Goal: Task Accomplishment & Management: Use online tool/utility

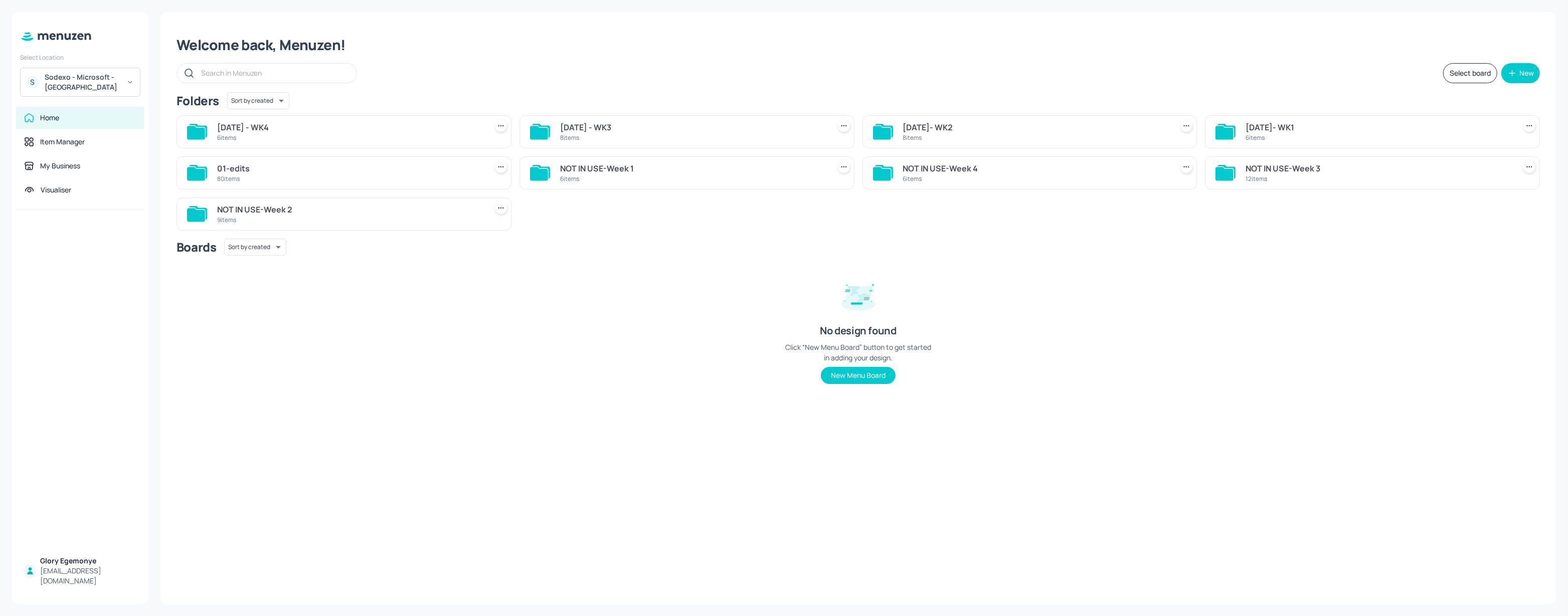
drag, startPoint x: 427, startPoint y: 49, endPoint x: 458, endPoint y: 53, distance: 31.3
click at [427, 49] on div "Welcome back, Menuzen!" at bounding box center [858, 45] width 1364 height 18
click at [544, 128] on icon at bounding box center [539, 132] width 18 height 14
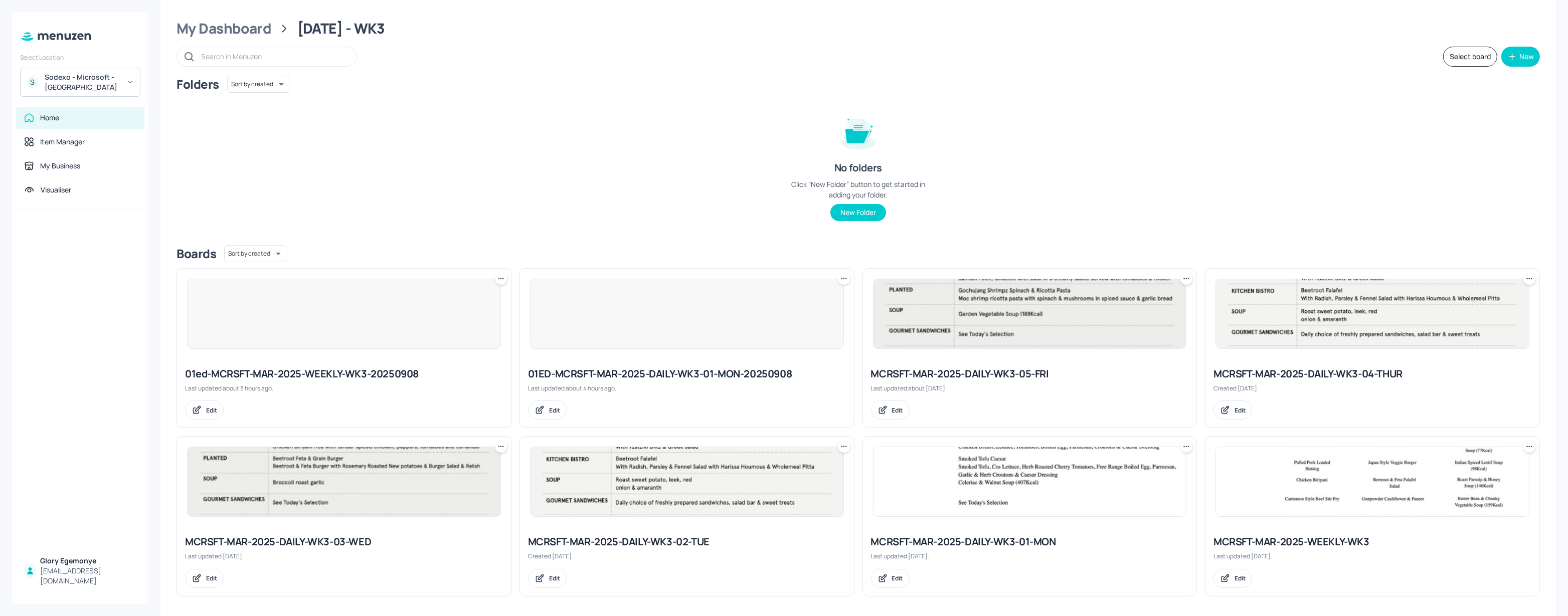
scroll to position [20, 0]
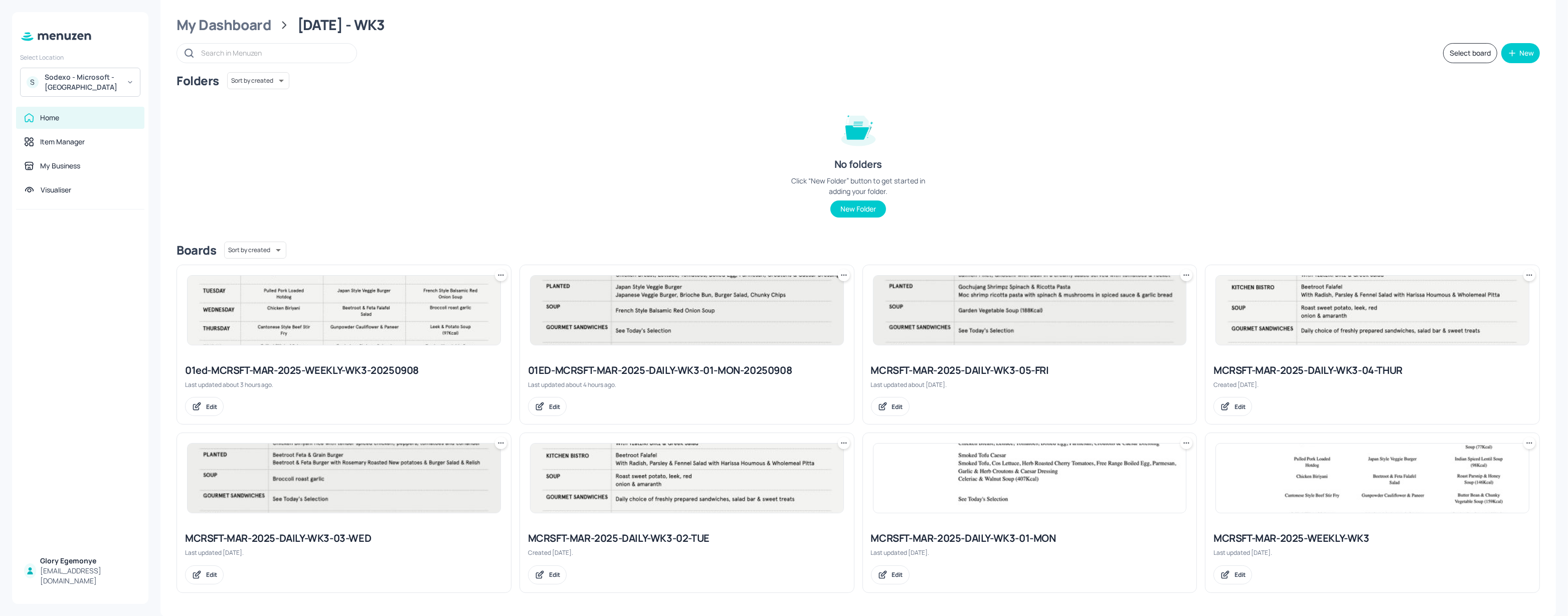
click at [257, 30] on div "My Dashboard" at bounding box center [223, 25] width 95 height 18
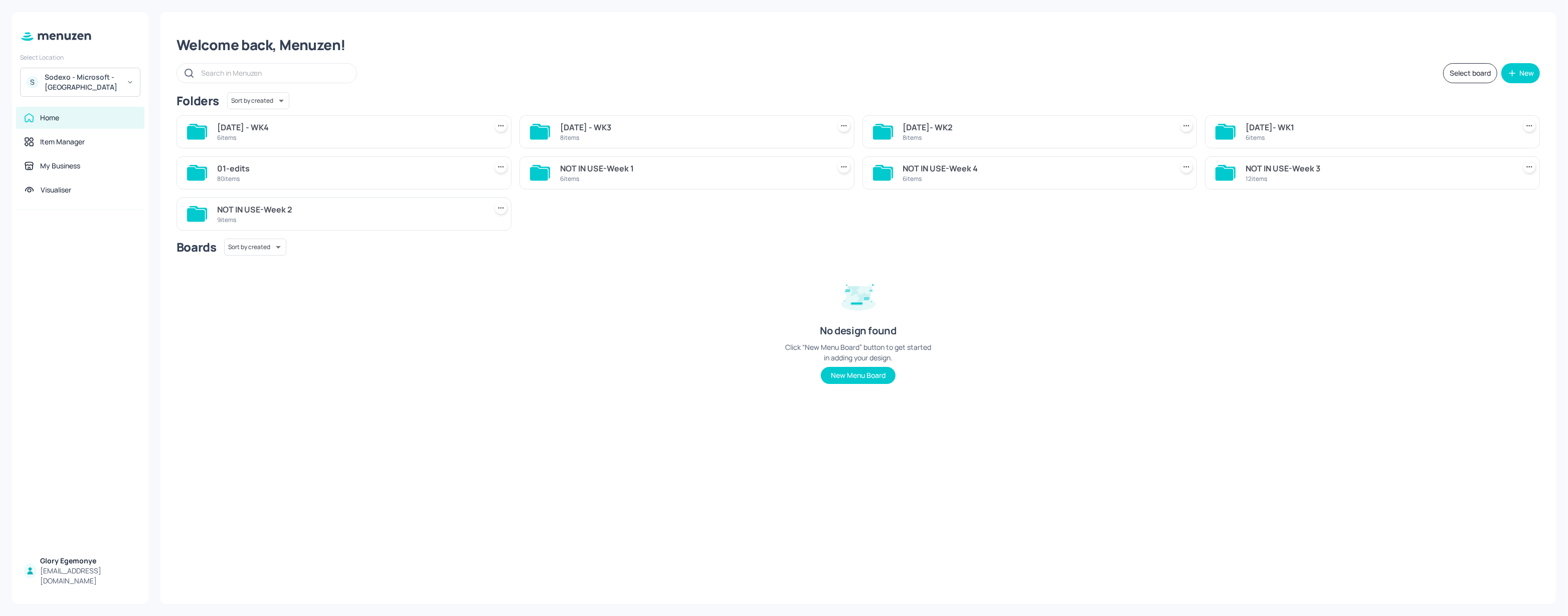
click at [248, 130] on div "[DATE] - WK4" at bounding box center [350, 127] width 266 height 12
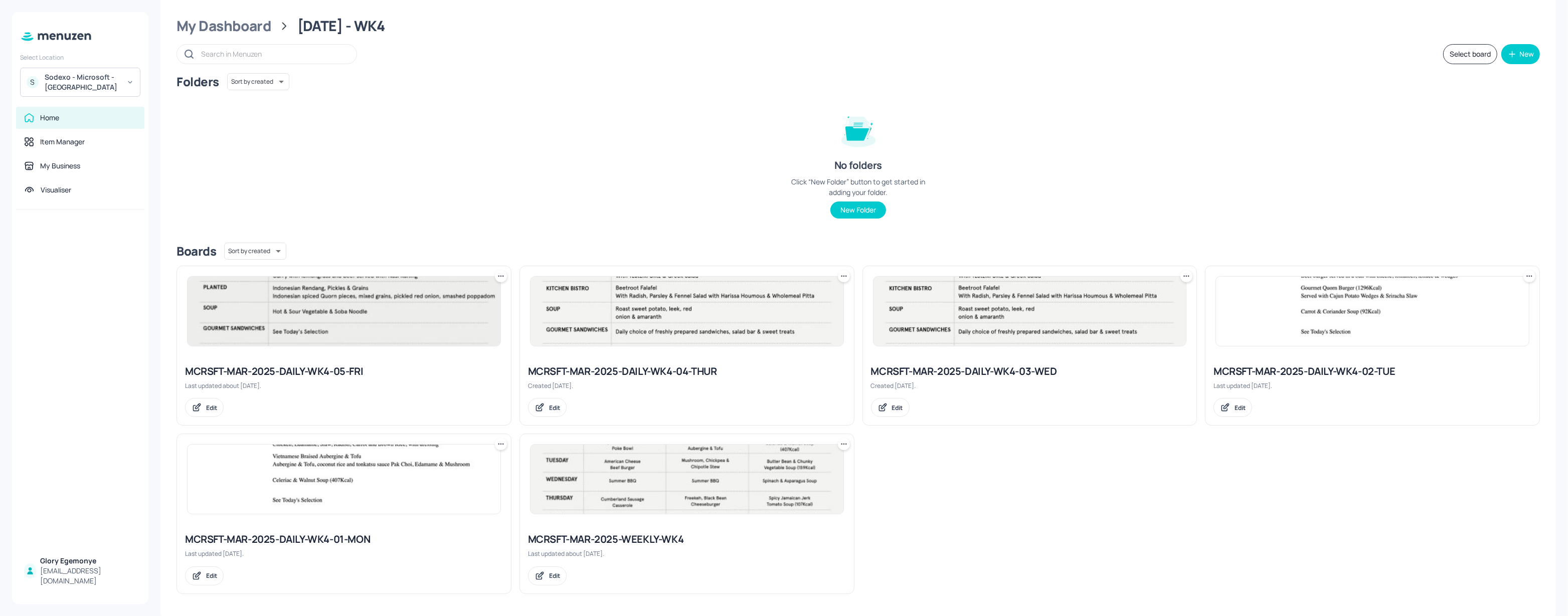
scroll to position [20, 0]
click at [245, 28] on div "My Dashboard" at bounding box center [223, 25] width 95 height 18
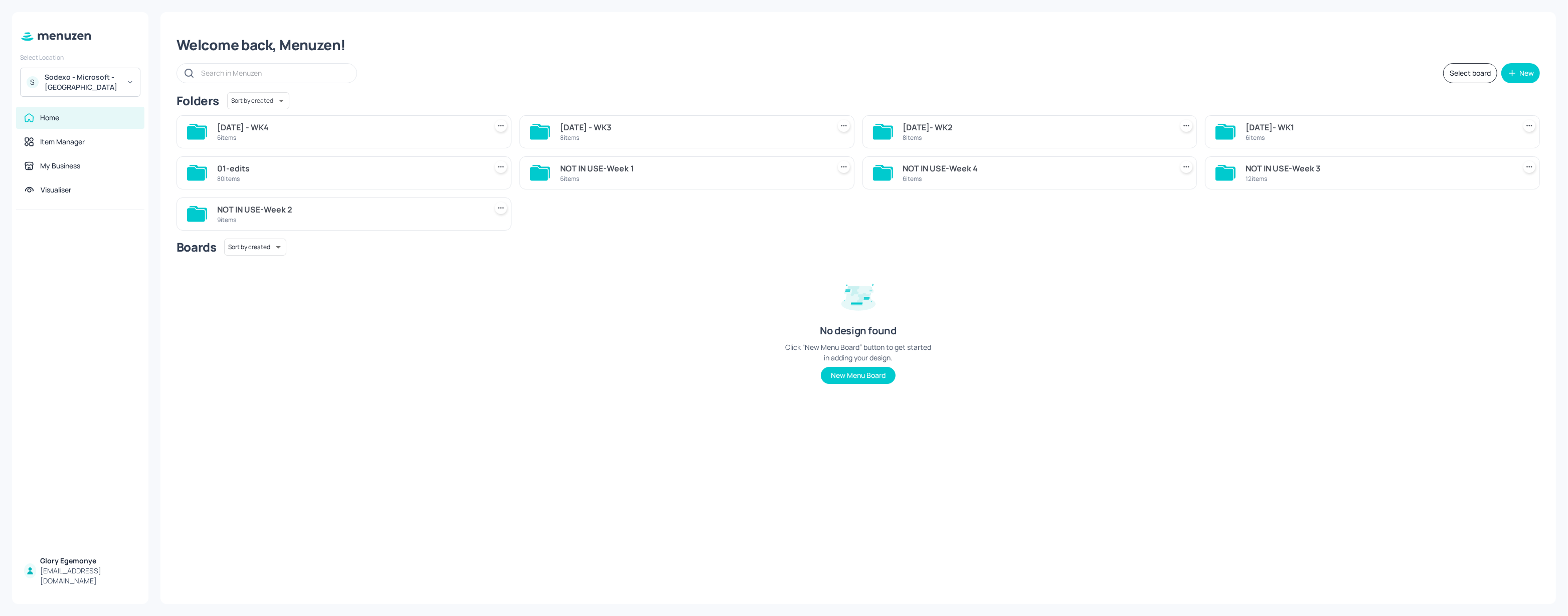
scroll to position [0, 0]
click at [546, 139] on div at bounding box center [540, 132] width 20 height 24
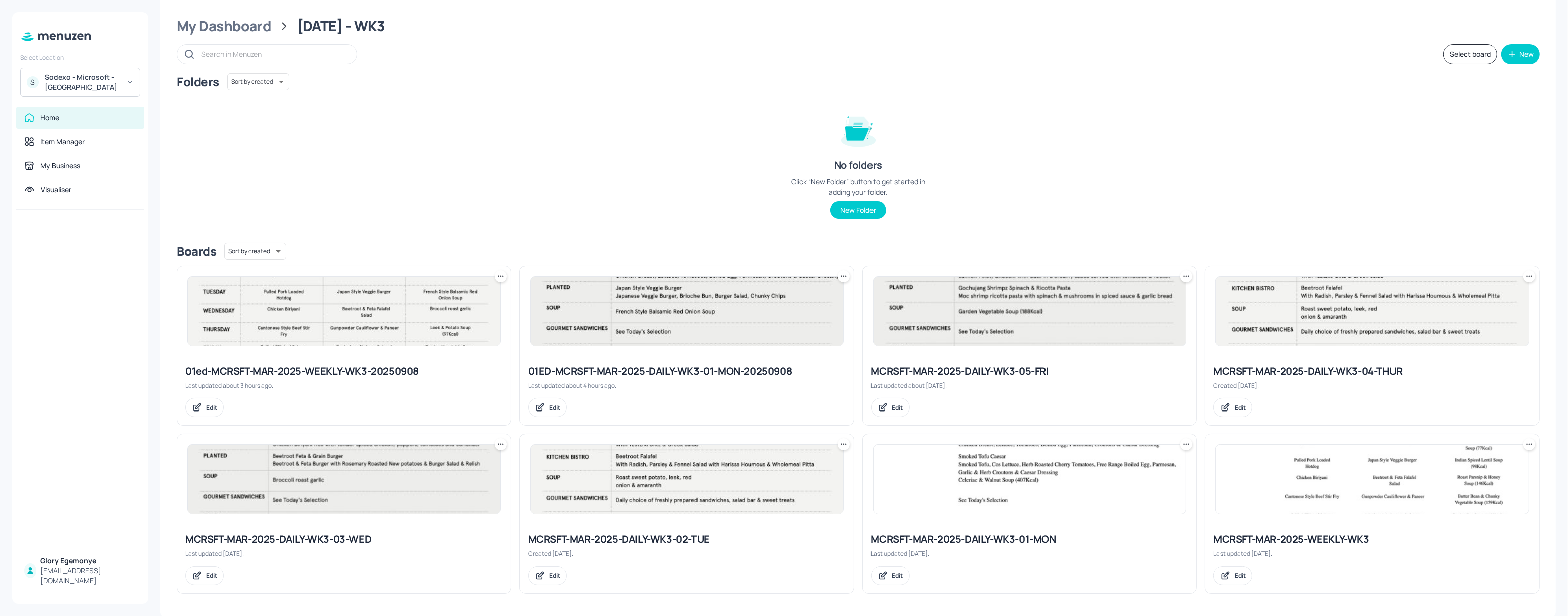
scroll to position [20, 0]
click at [1031, 539] on div "MCRSFT-MAR-2025-DAILY-WK3-01-MON" at bounding box center [1030, 538] width 318 height 14
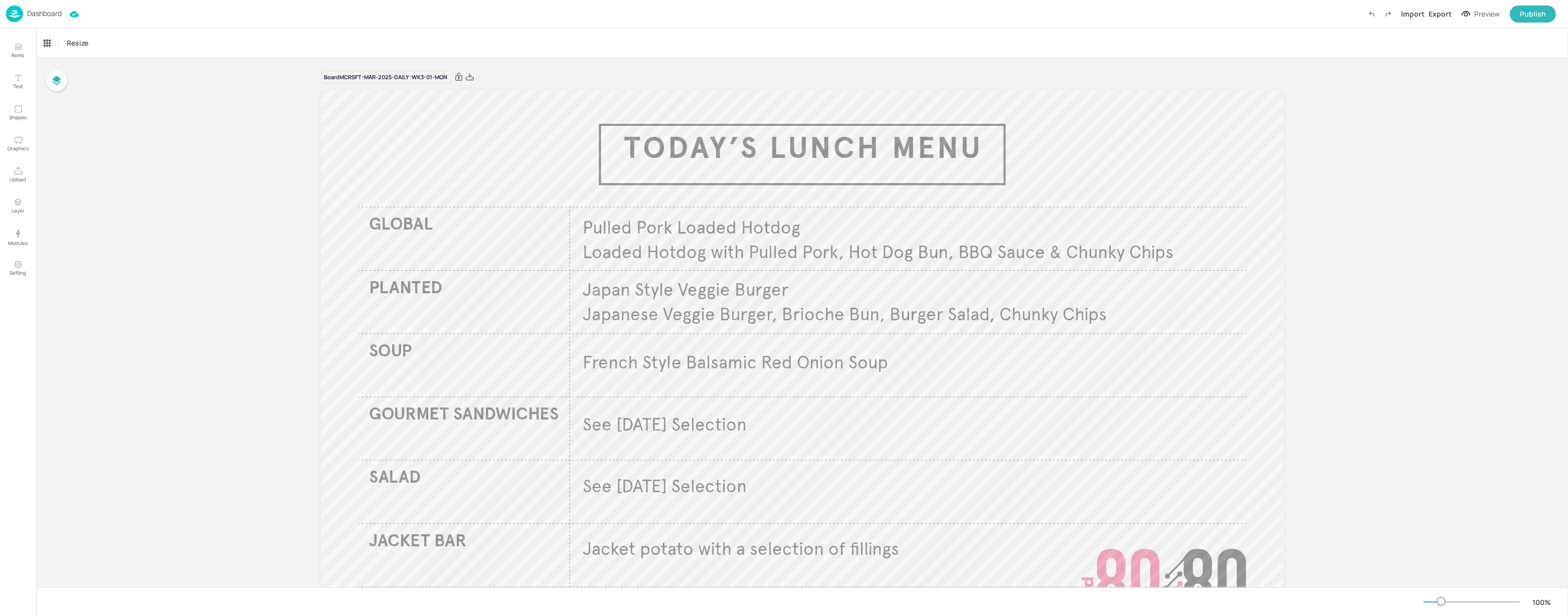
click at [42, 16] on p "Dashboard" at bounding box center [43, 14] width 34 height 7
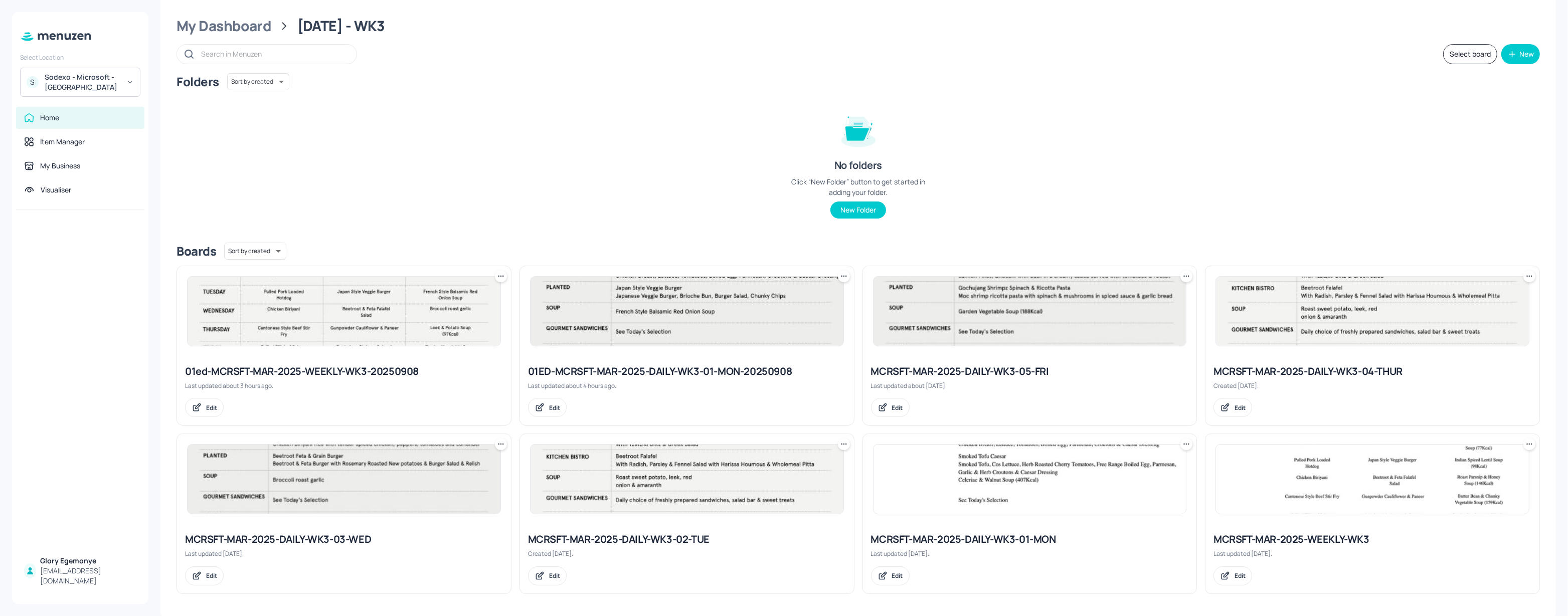
scroll to position [20, 0]
click at [992, 537] on div "MCRSFT-MAR-2025-DAILY-WK3-01-MON" at bounding box center [1030, 538] width 318 height 14
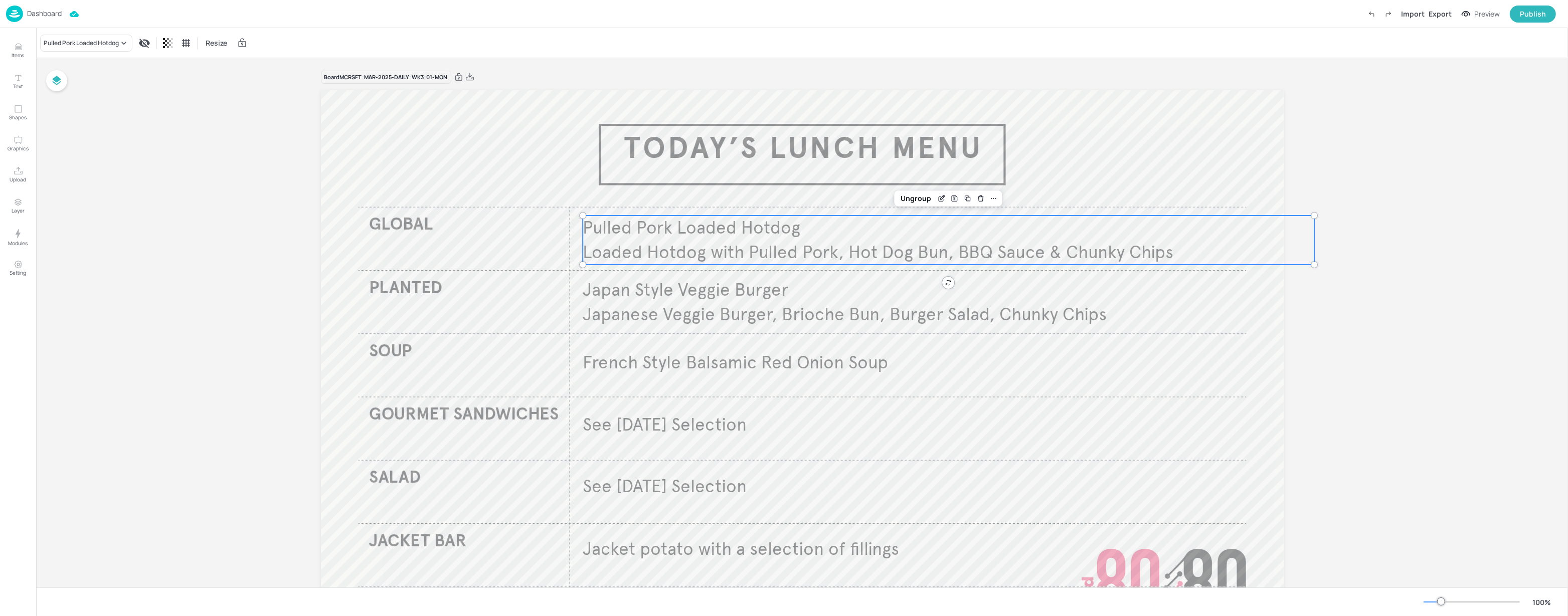
click at [786, 240] on p "Loaded Hotdog with Pulled Pork, Hot Dog Bun, BBQ Sauce & Chunky Chips" at bounding box center [948, 252] width 731 height 25
click at [106, 40] on div "Pulled Pork Loaded Hotdog" at bounding box center [80, 43] width 75 height 9
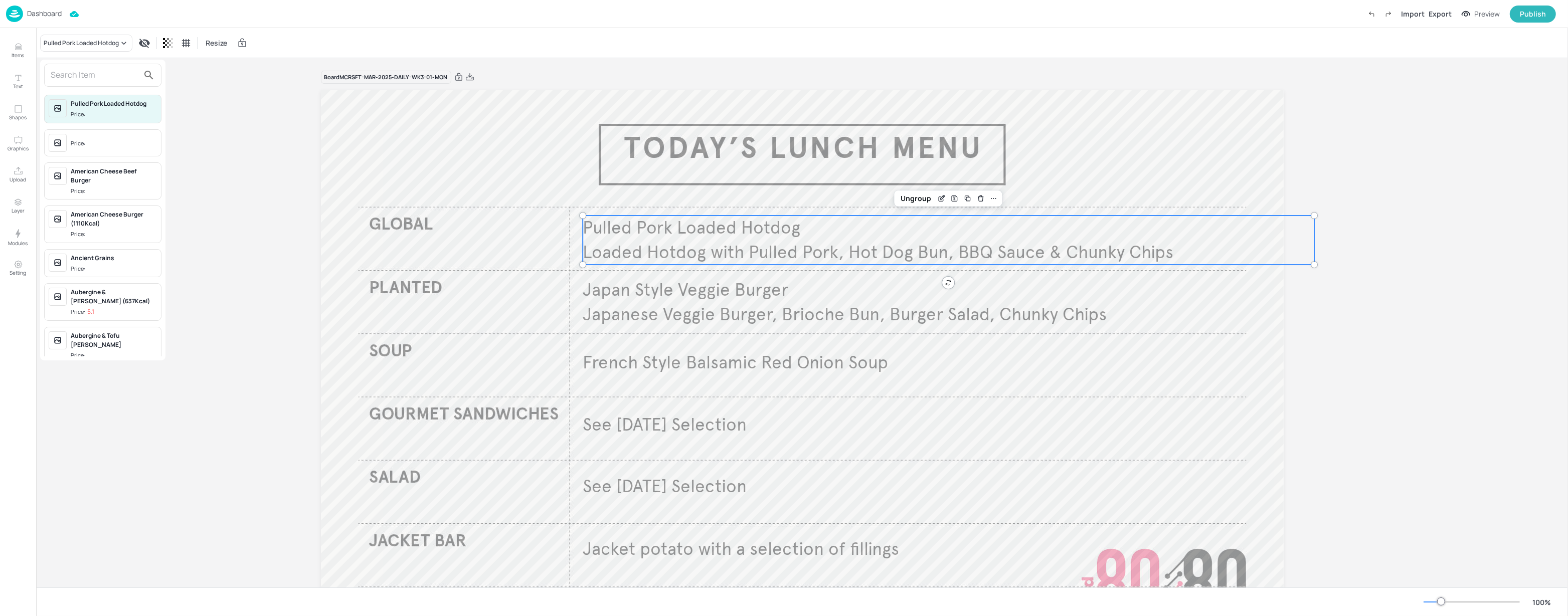
click at [109, 77] on input "text" at bounding box center [95, 75] width 89 height 16
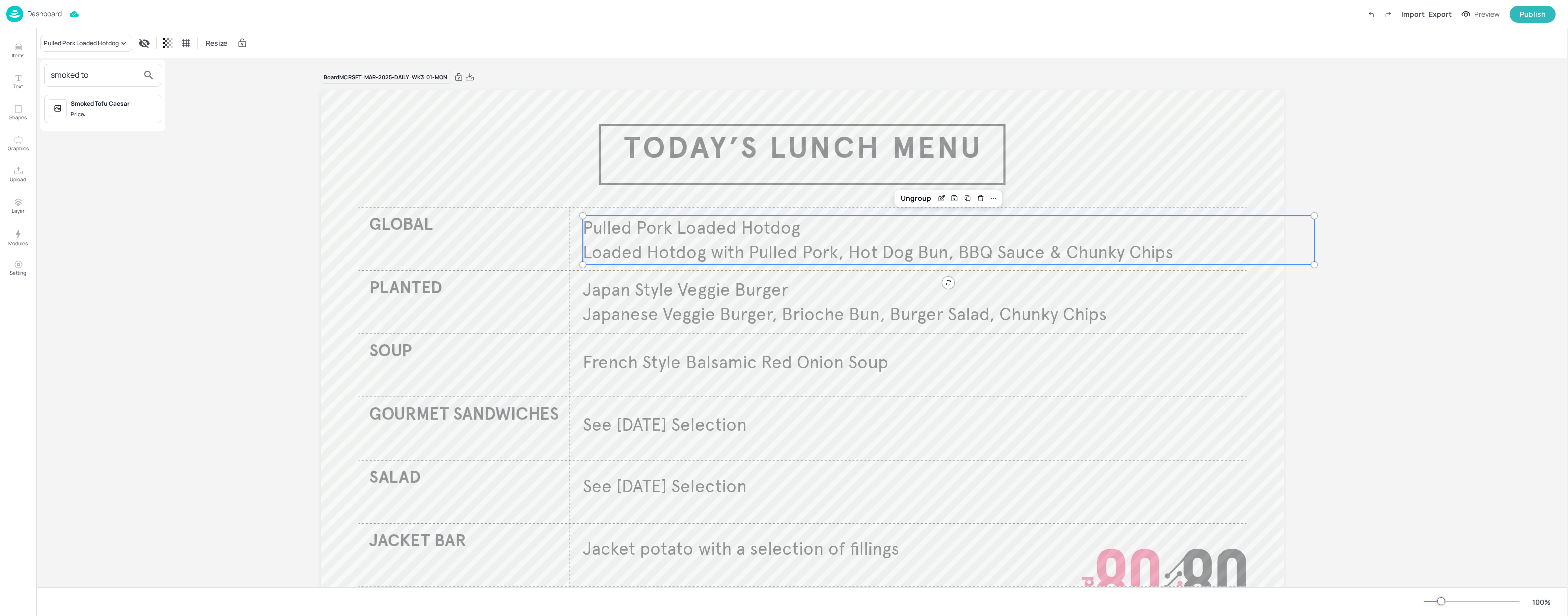
drag, startPoint x: 94, startPoint y: 75, endPoint x: 49, endPoint y: 70, distance: 45.3
click at [49, 70] on div "smoked to" at bounding box center [103, 75] width 117 height 23
type input "butterfly"
click at [111, 141] on div "Butterfly Chicken Caesar" at bounding box center [114, 139] width 86 height 9
click at [696, 300] on p "Japan Style Veggie Burger" at bounding box center [820, 290] width 476 height 25
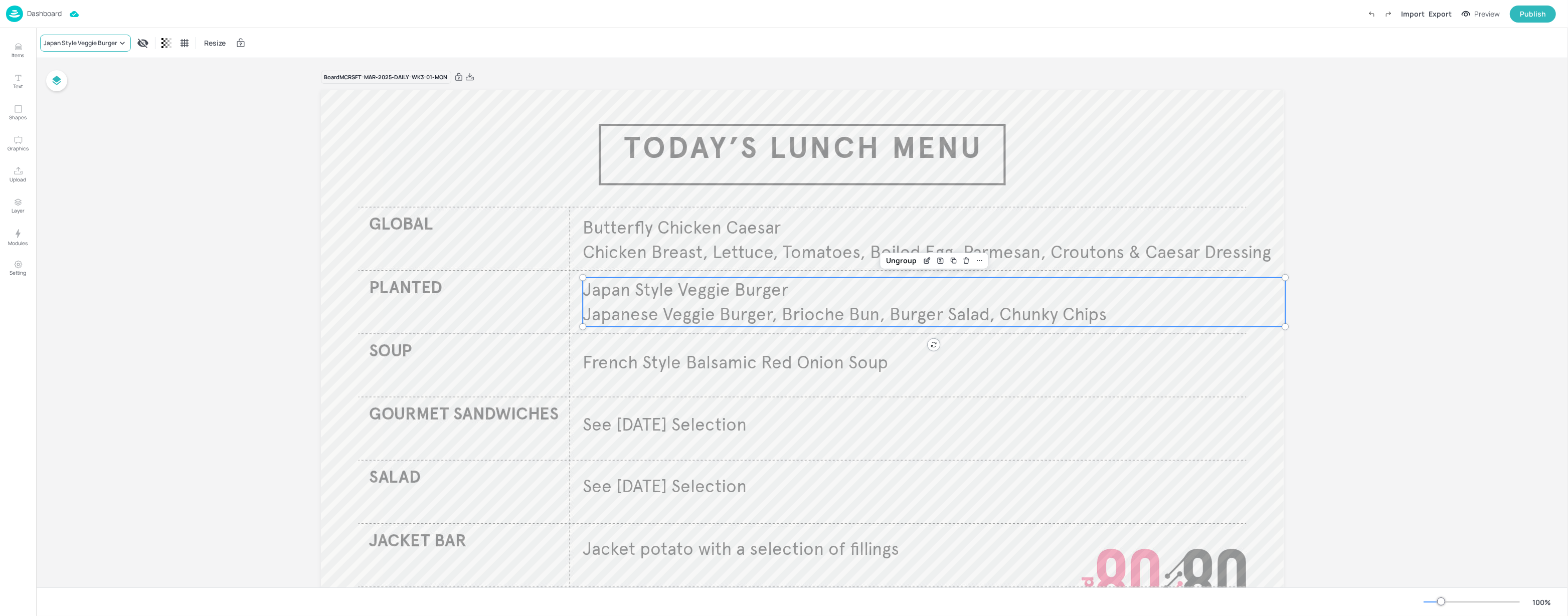
click at [109, 42] on div "Japan Style Veggie Burger" at bounding box center [80, 43] width 74 height 9
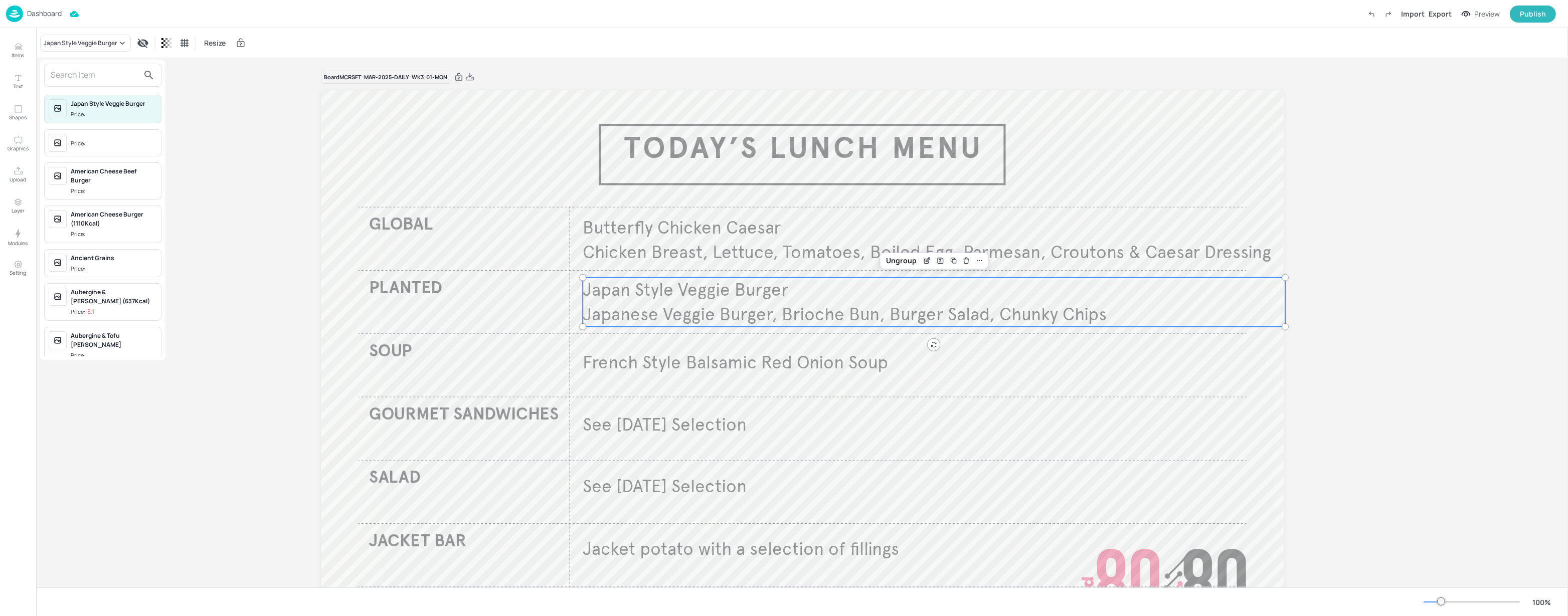
click at [107, 77] on input "text" at bounding box center [95, 75] width 89 height 16
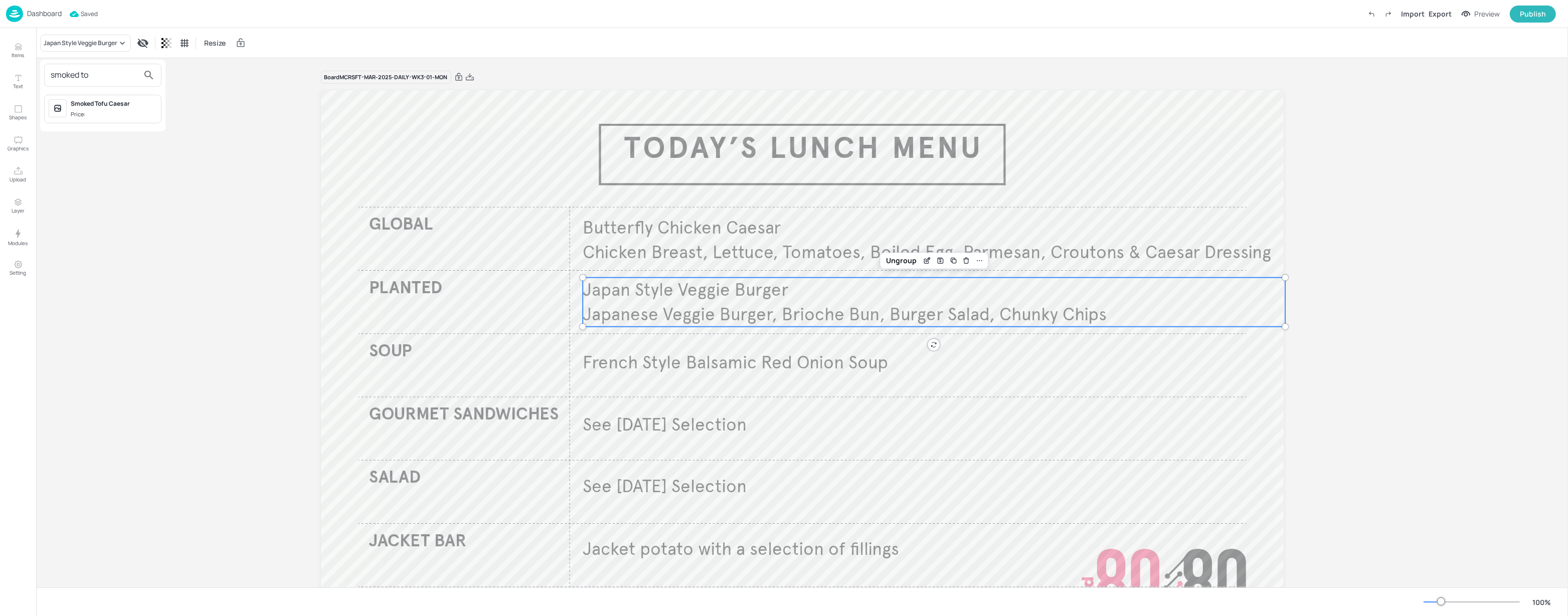
type input "smoked to"
click at [119, 106] on div "Smoked Tofu Caesar" at bounding box center [114, 104] width 86 height 9
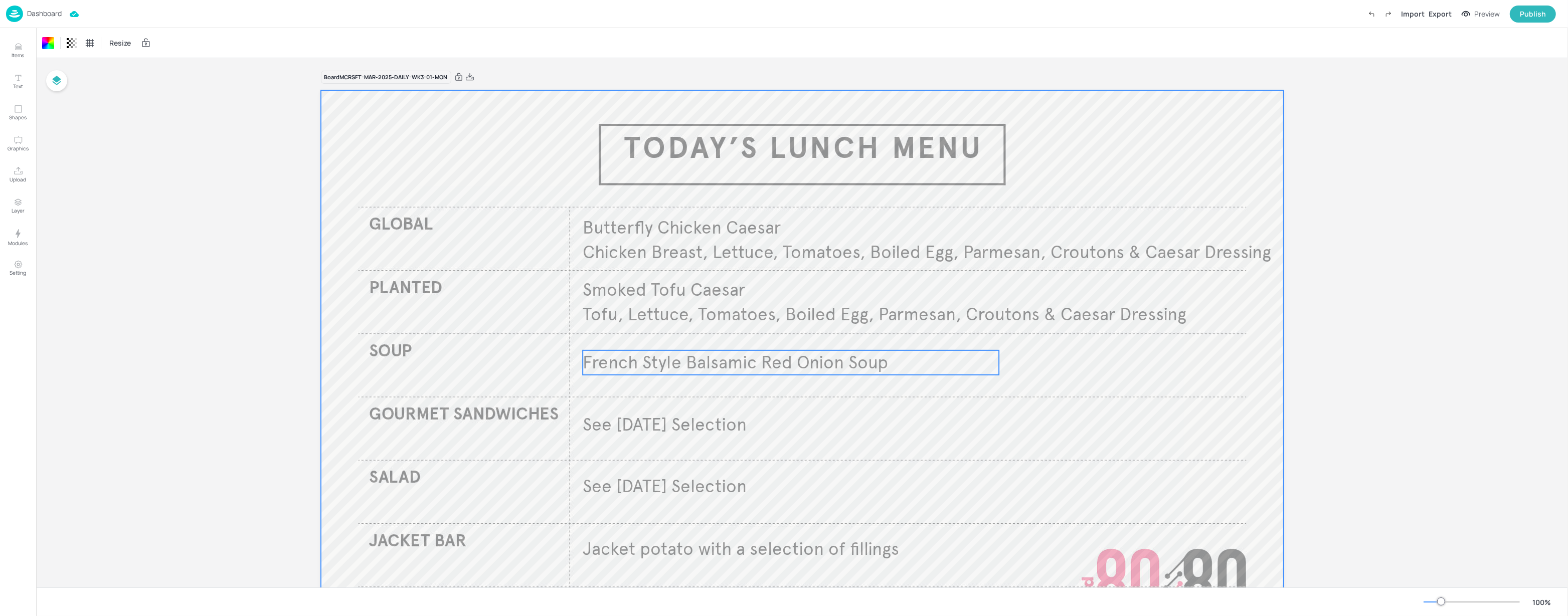
click at [803, 365] on span "French Style Balsamic Red Onion Soup" at bounding box center [735, 363] width 306 height 22
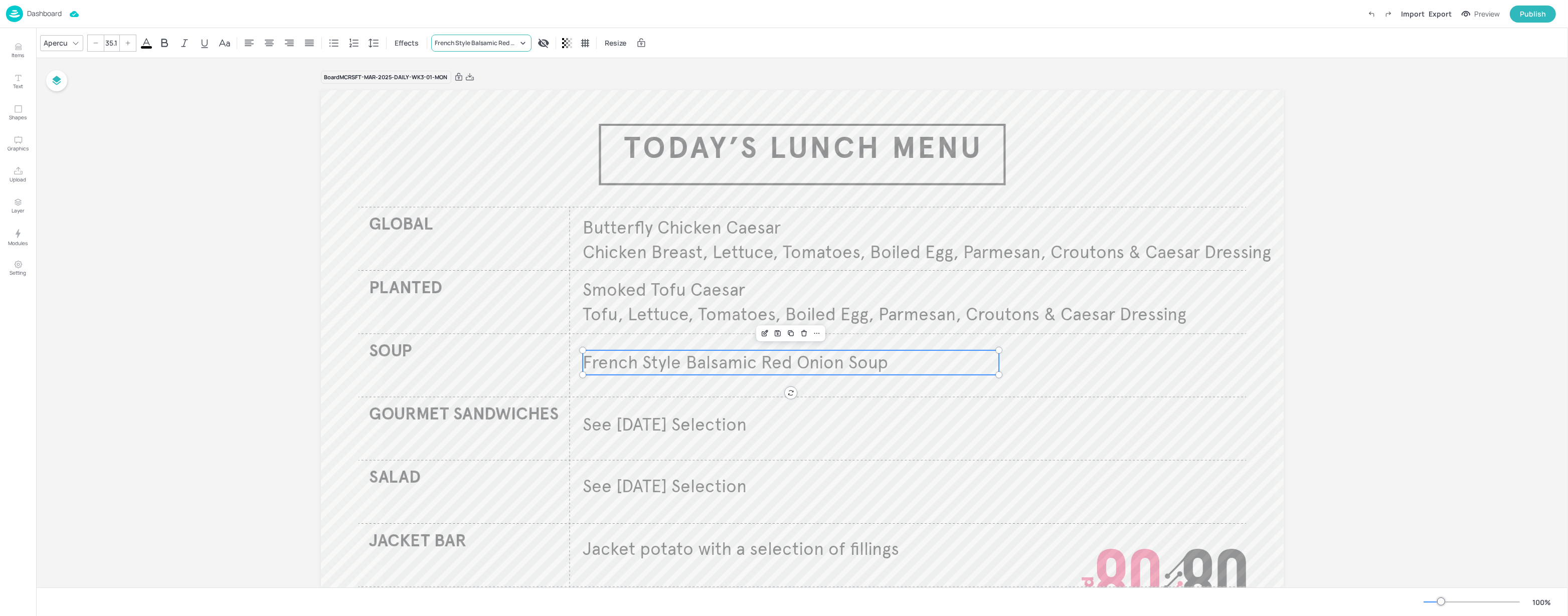
click at [480, 47] on div "French Style Balsamic Red Onion Soup" at bounding box center [476, 43] width 83 height 9
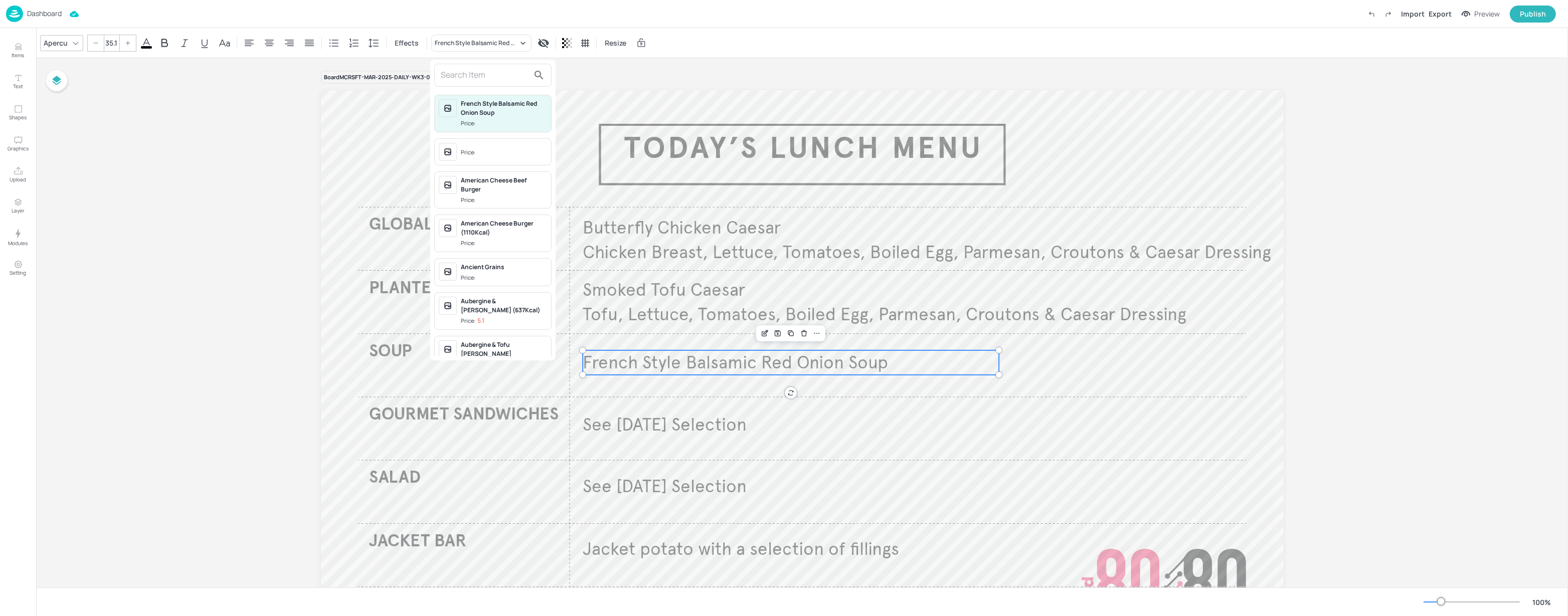
click at [453, 77] on input "text" at bounding box center [485, 75] width 89 height 16
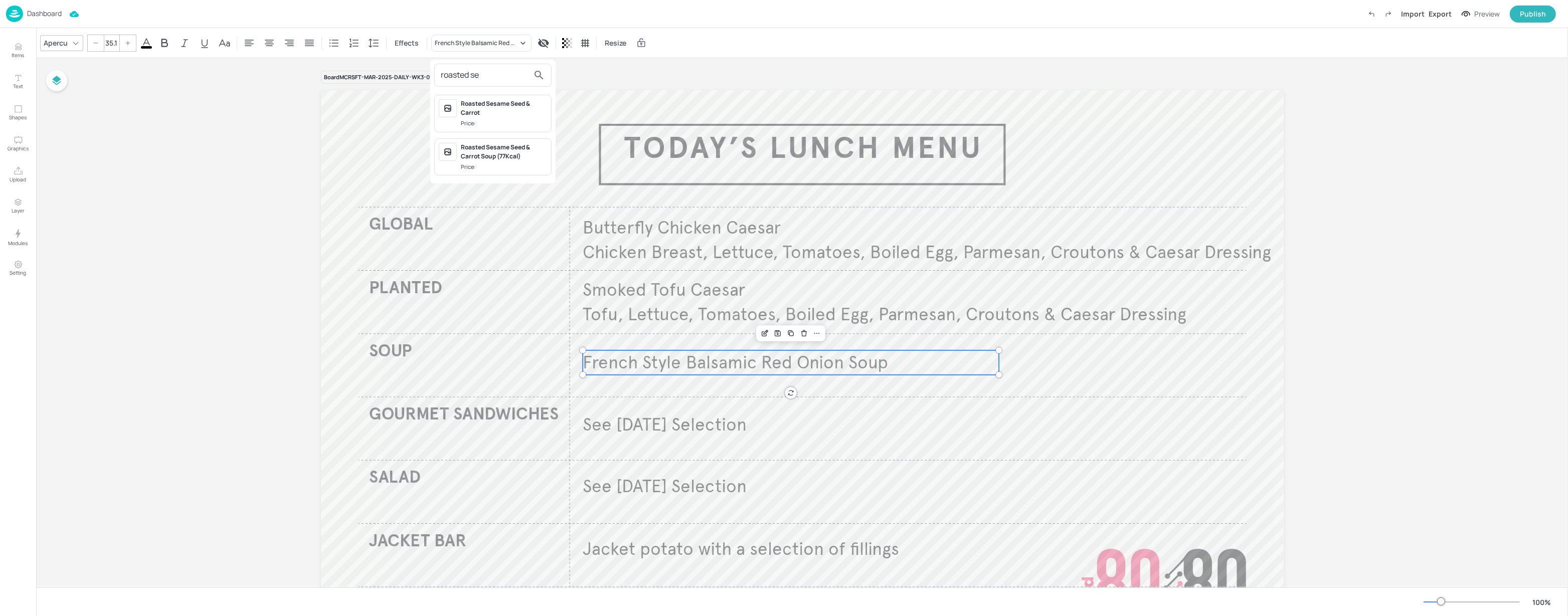
type input "roasted se"
click at [499, 105] on div "Roasted Sesame Seed & Carrot" at bounding box center [503, 109] width 86 height 18
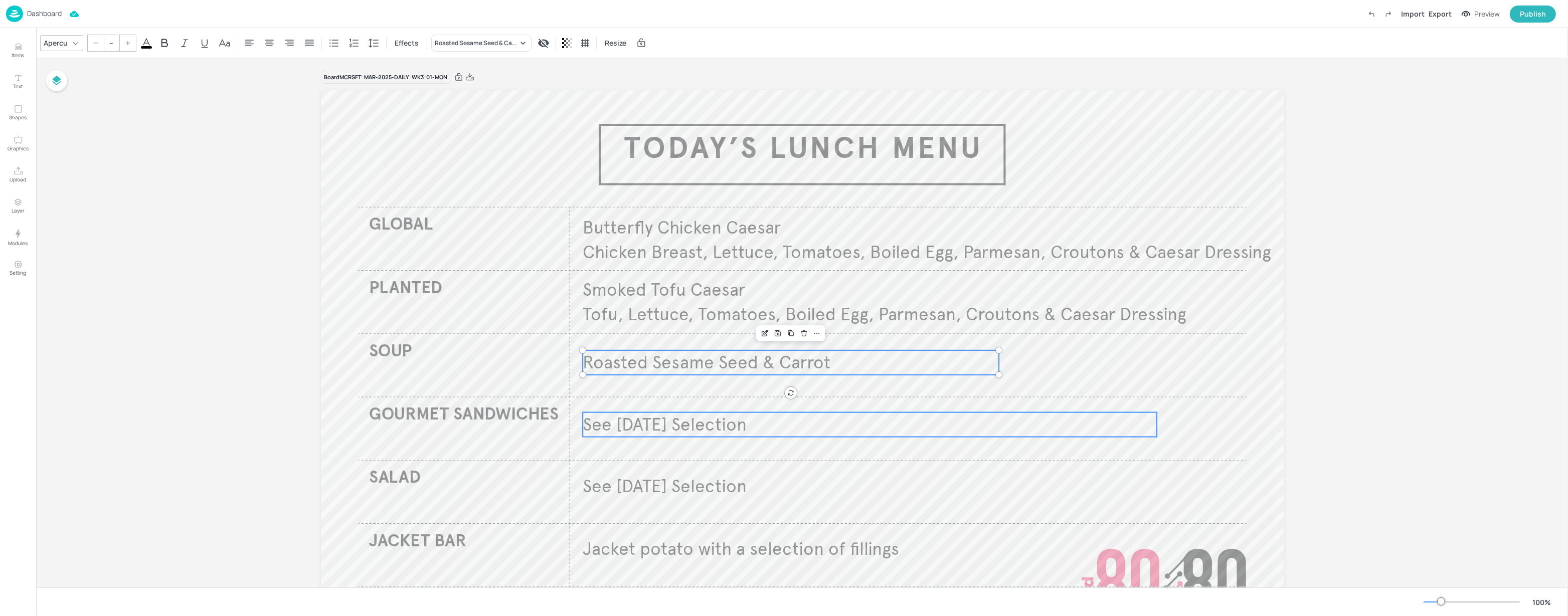
type input "35"
click at [1017, 418] on p "See [DATE] Selection" at bounding box center [870, 425] width 574 height 25
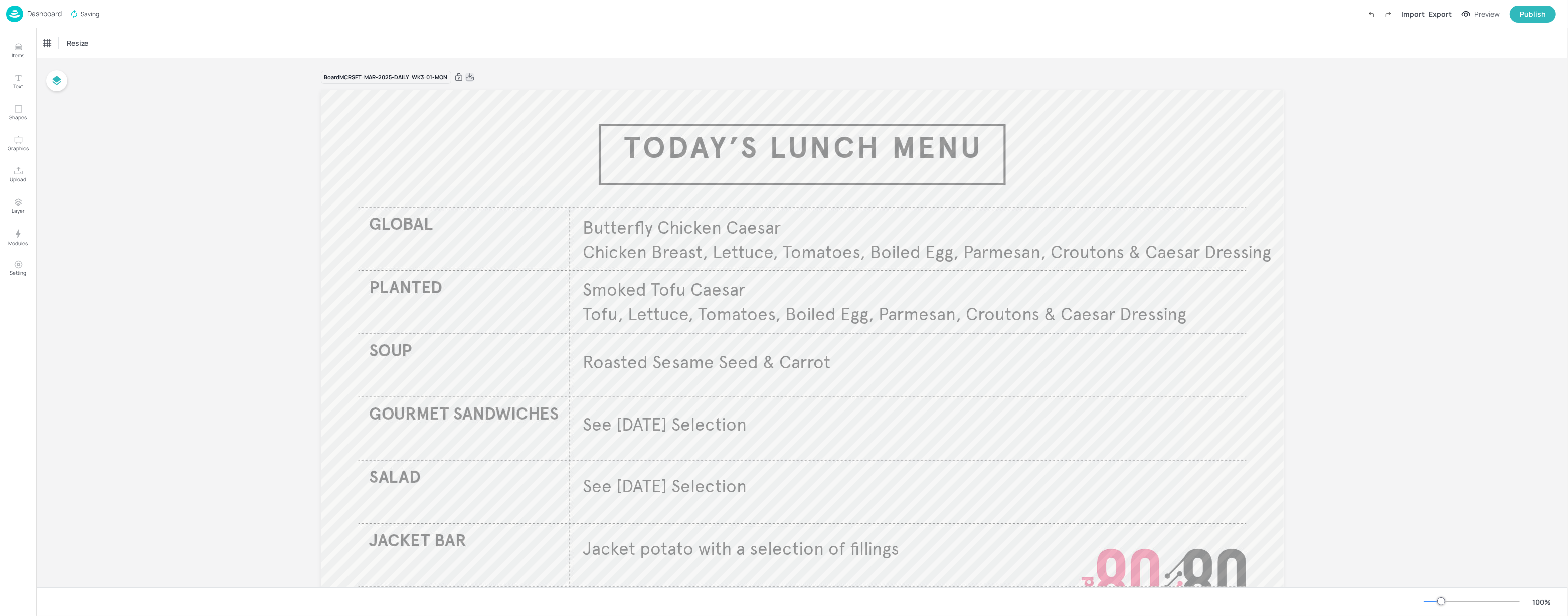
click at [467, 74] on icon at bounding box center [470, 77] width 9 height 10
click at [39, 14] on p "Dashboard" at bounding box center [43, 14] width 34 height 7
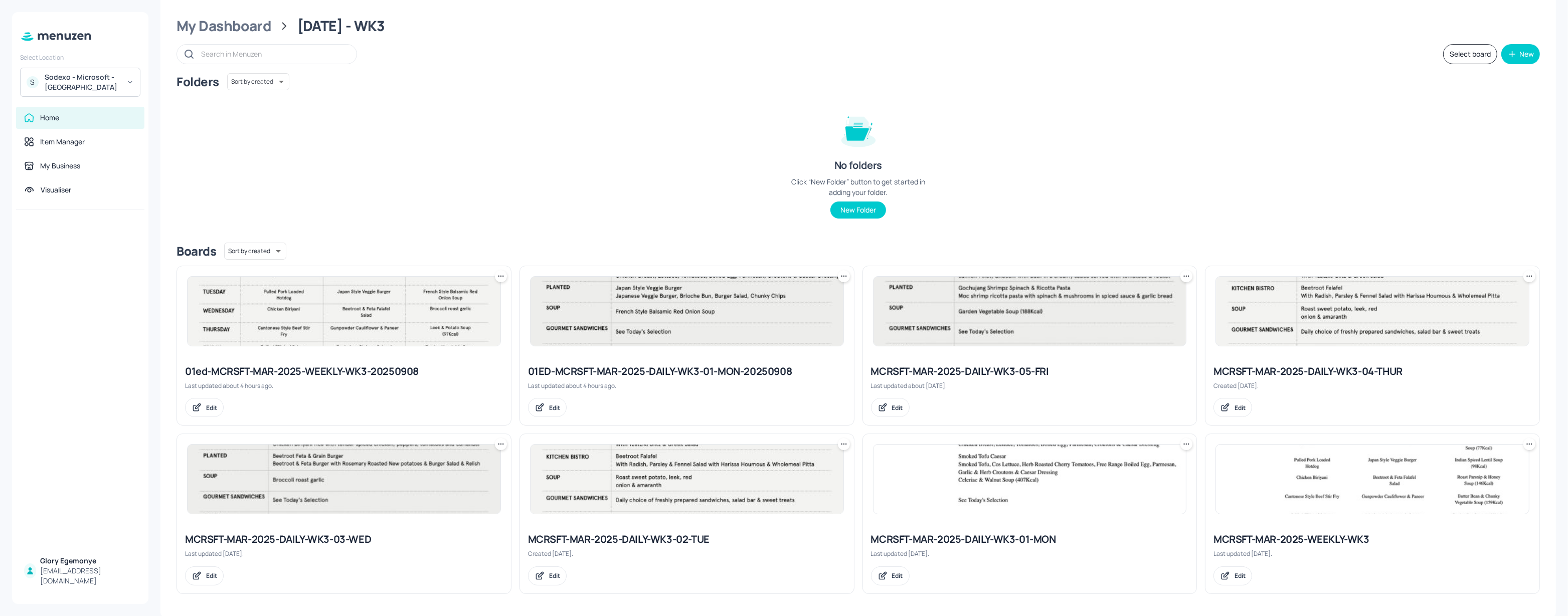
scroll to position [20, 0]
click at [1299, 536] on div "MCRSFT-MAR-2025-WEEKLY-WK3" at bounding box center [1372, 538] width 318 height 14
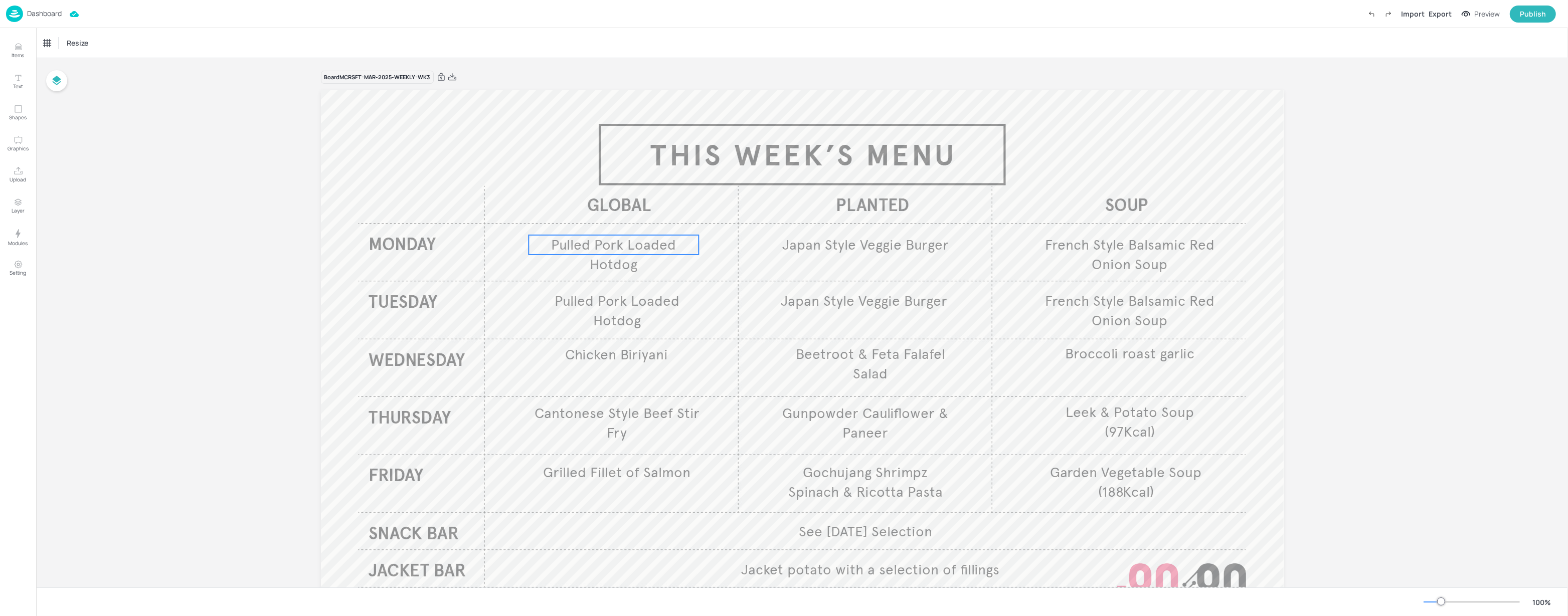
click at [637, 258] on p "Pulled Pork Loaded Hotdog" at bounding box center [613, 255] width 170 height 39
click at [471, 45] on div "Pulled Pork Loaded Hotdog" at bounding box center [472, 43] width 75 height 9
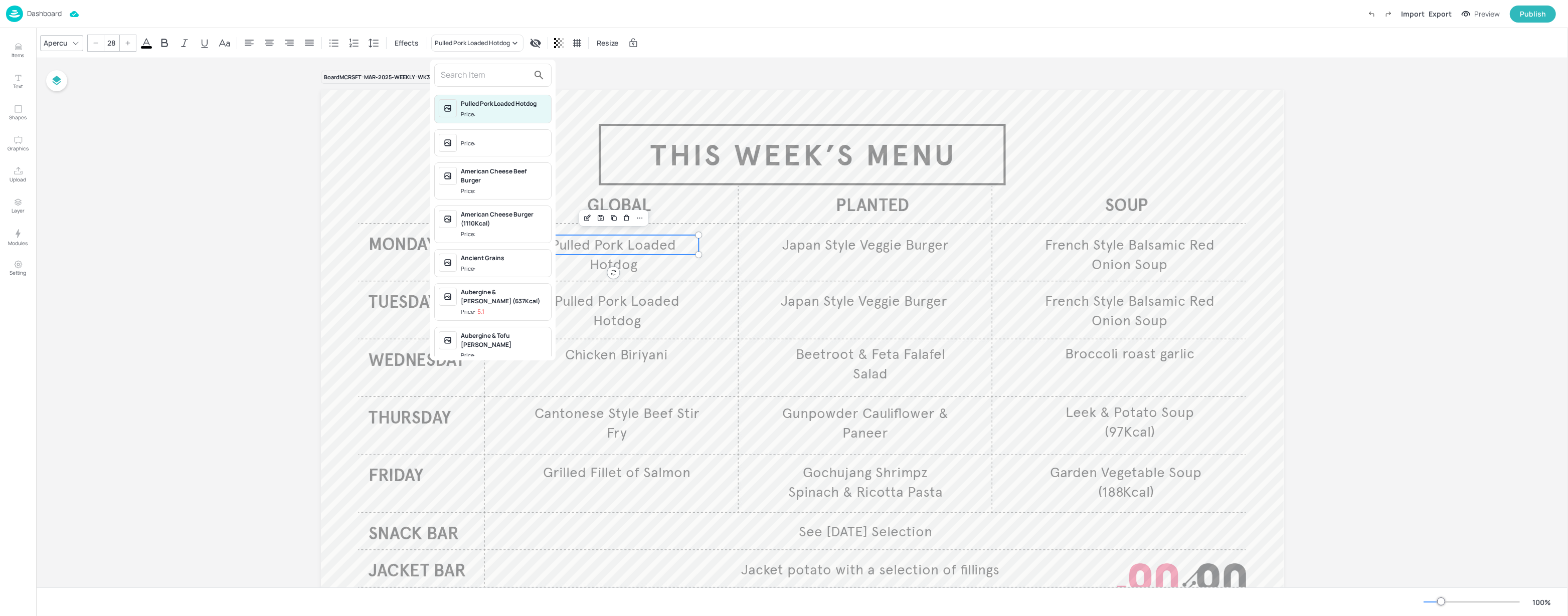
click at [479, 80] on input "text" at bounding box center [485, 75] width 89 height 16
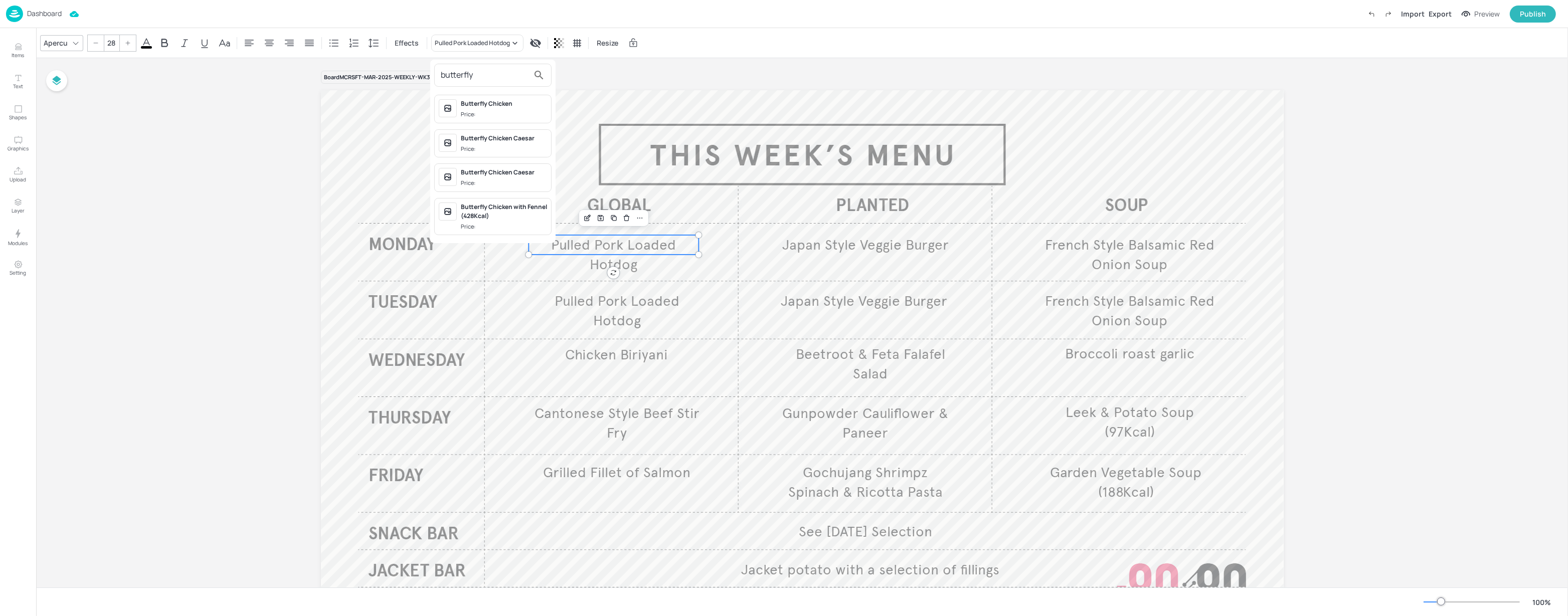
type input "butterfly"
click at [494, 141] on div "Butterfly Chicken Caesar" at bounding box center [503, 139] width 86 height 9
type input "28"
drag, startPoint x: 845, startPoint y: 246, endPoint x: 831, endPoint y: 242, distance: 14.6
click at [845, 246] on span "Japan Style Veggie Burger" at bounding box center [865, 245] width 166 height 18
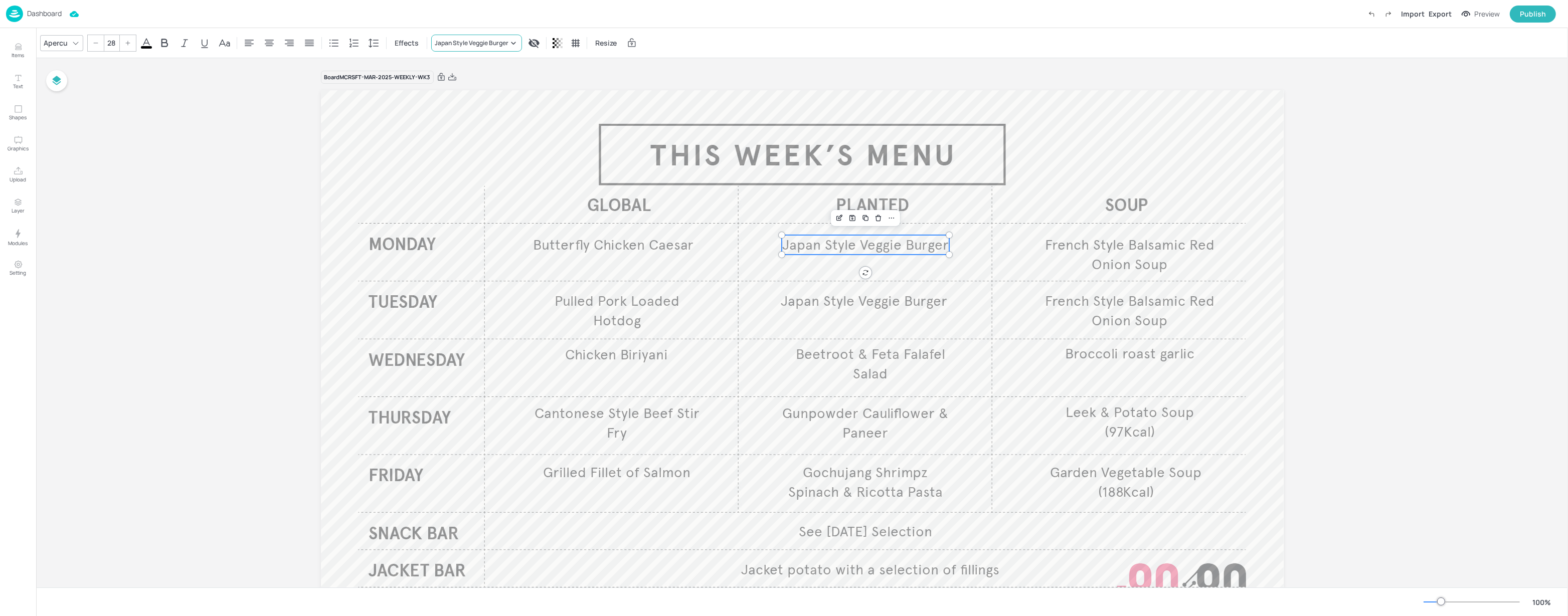
click at [468, 49] on div "Japan Style Veggie Burger" at bounding box center [476, 42] width 90 height 17
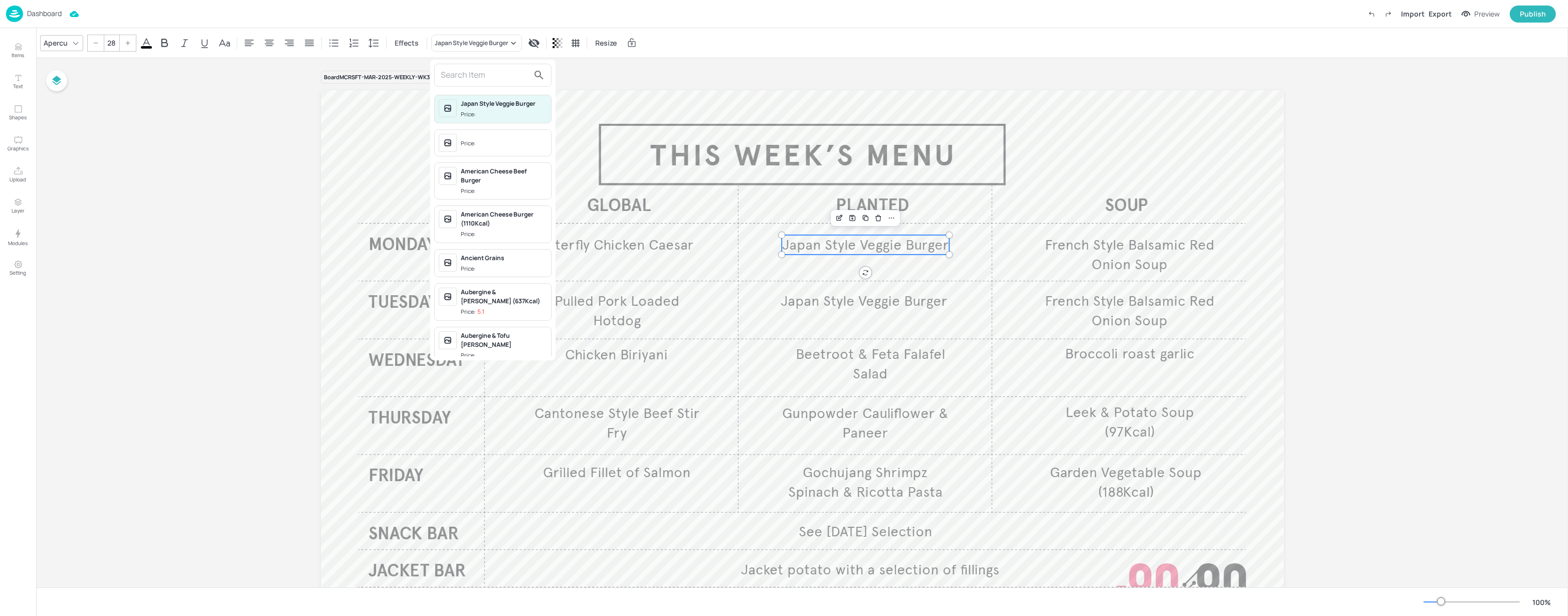
click at [488, 73] on input "text" at bounding box center [485, 75] width 89 height 16
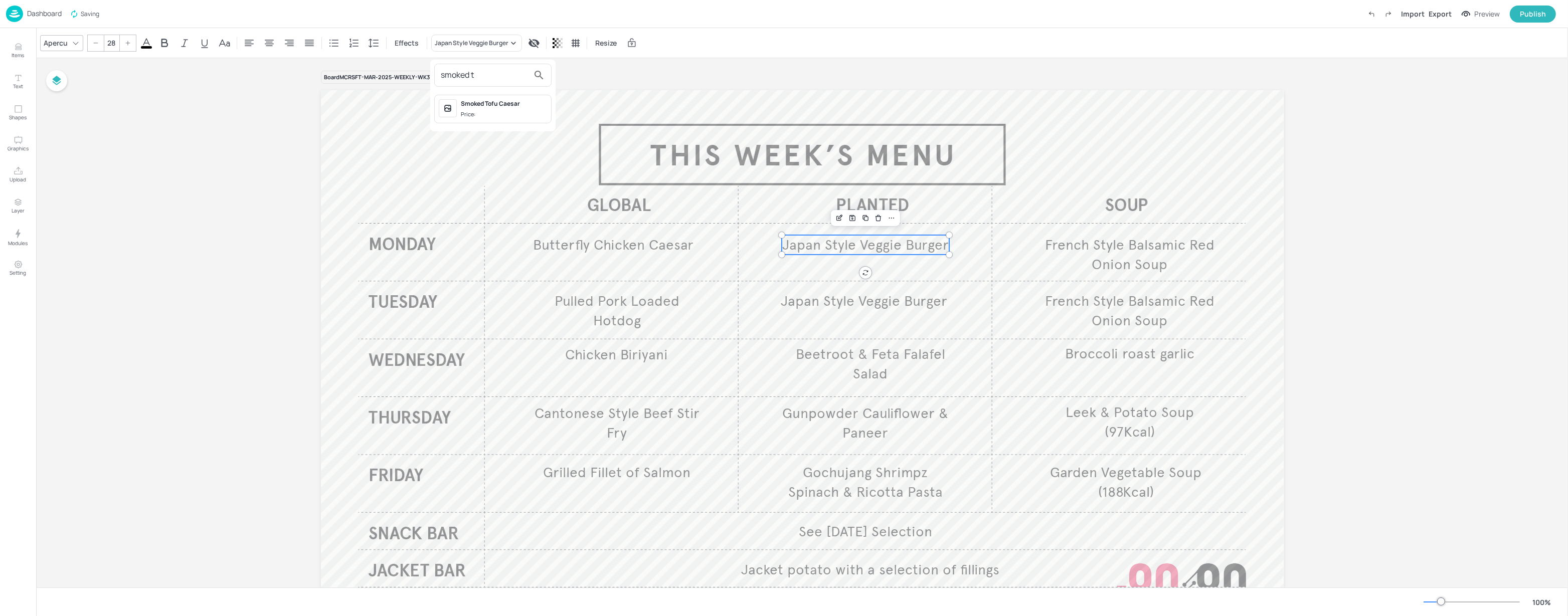
type input "smoked t"
click at [497, 102] on div "Smoked Tofu Caesar" at bounding box center [503, 104] width 86 height 9
type input "28"
click at [1077, 250] on span "French Style Balsamic Red Onion Soup" at bounding box center [1130, 255] width 170 height 37
click at [458, 37] on div "French Style Balsamic Red Onion Soup" at bounding box center [481, 42] width 101 height 17
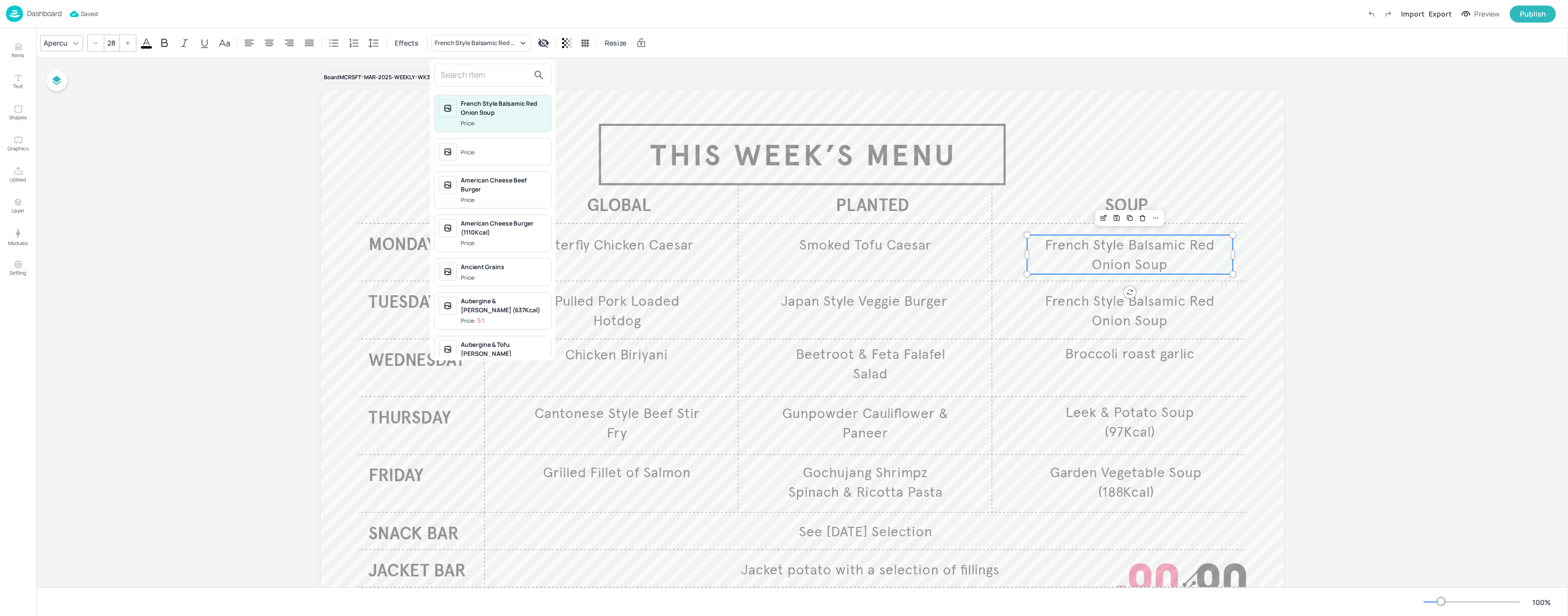
click at [459, 77] on input "text" at bounding box center [485, 75] width 89 height 16
type input "roasted se"
click at [492, 120] on span "Price:" at bounding box center [503, 123] width 86 height 8
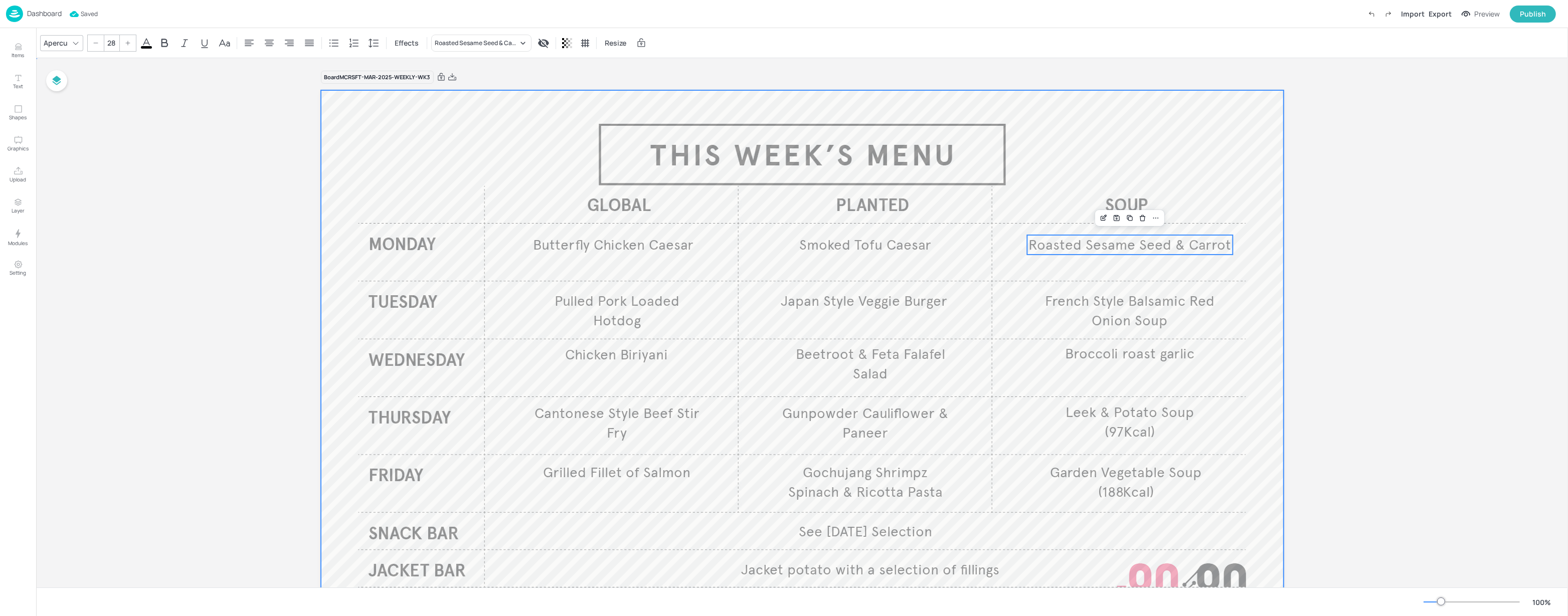
click at [786, 174] on div at bounding box center [802, 361] width 963 height 542
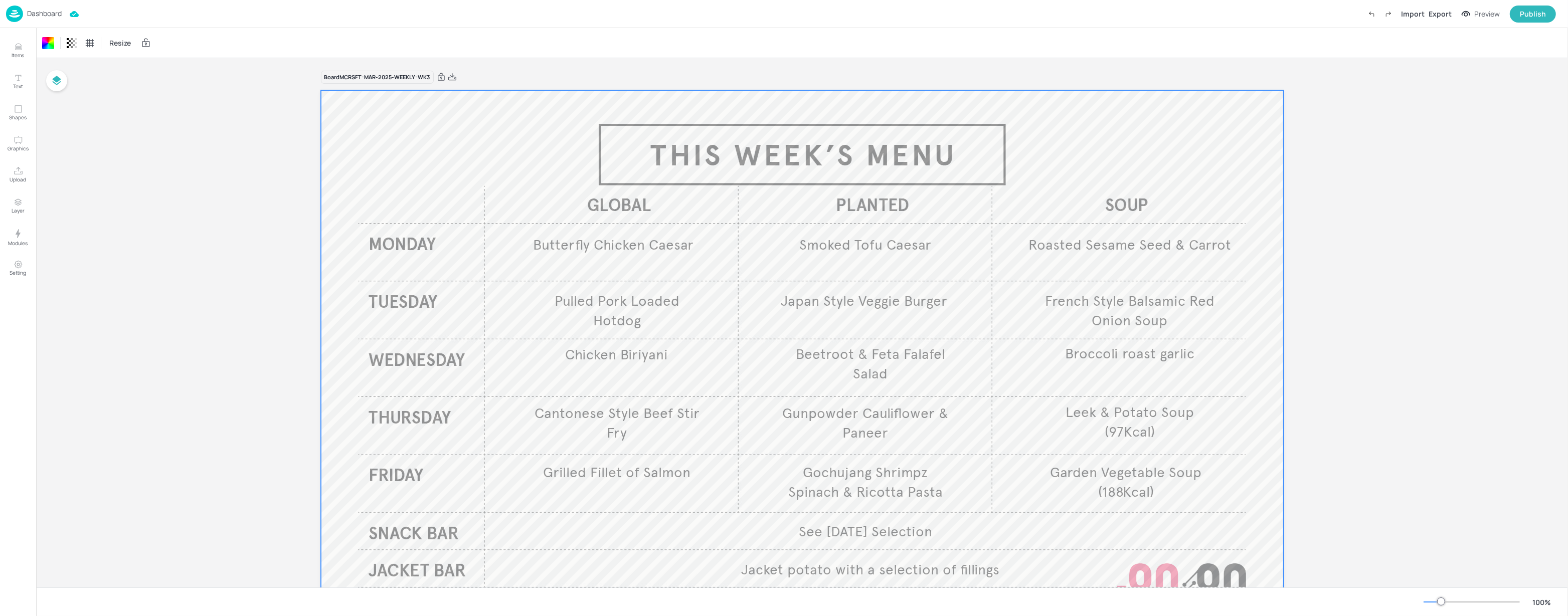
click at [450, 74] on icon at bounding box center [452, 77] width 9 height 10
